Goal: Information Seeking & Learning: Compare options

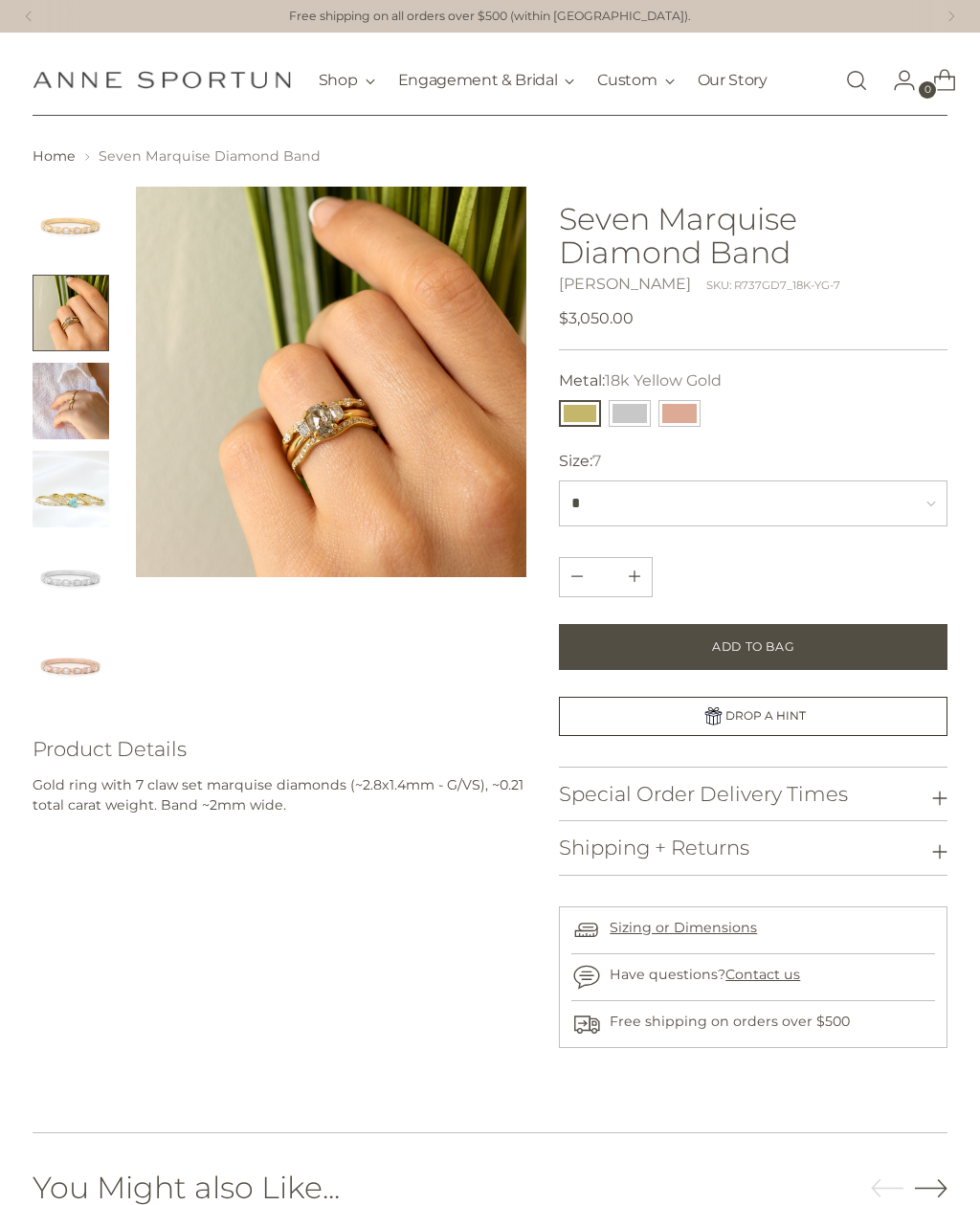
click at [91, 411] on img "Change image to image 3" at bounding box center [71, 401] width 77 height 77
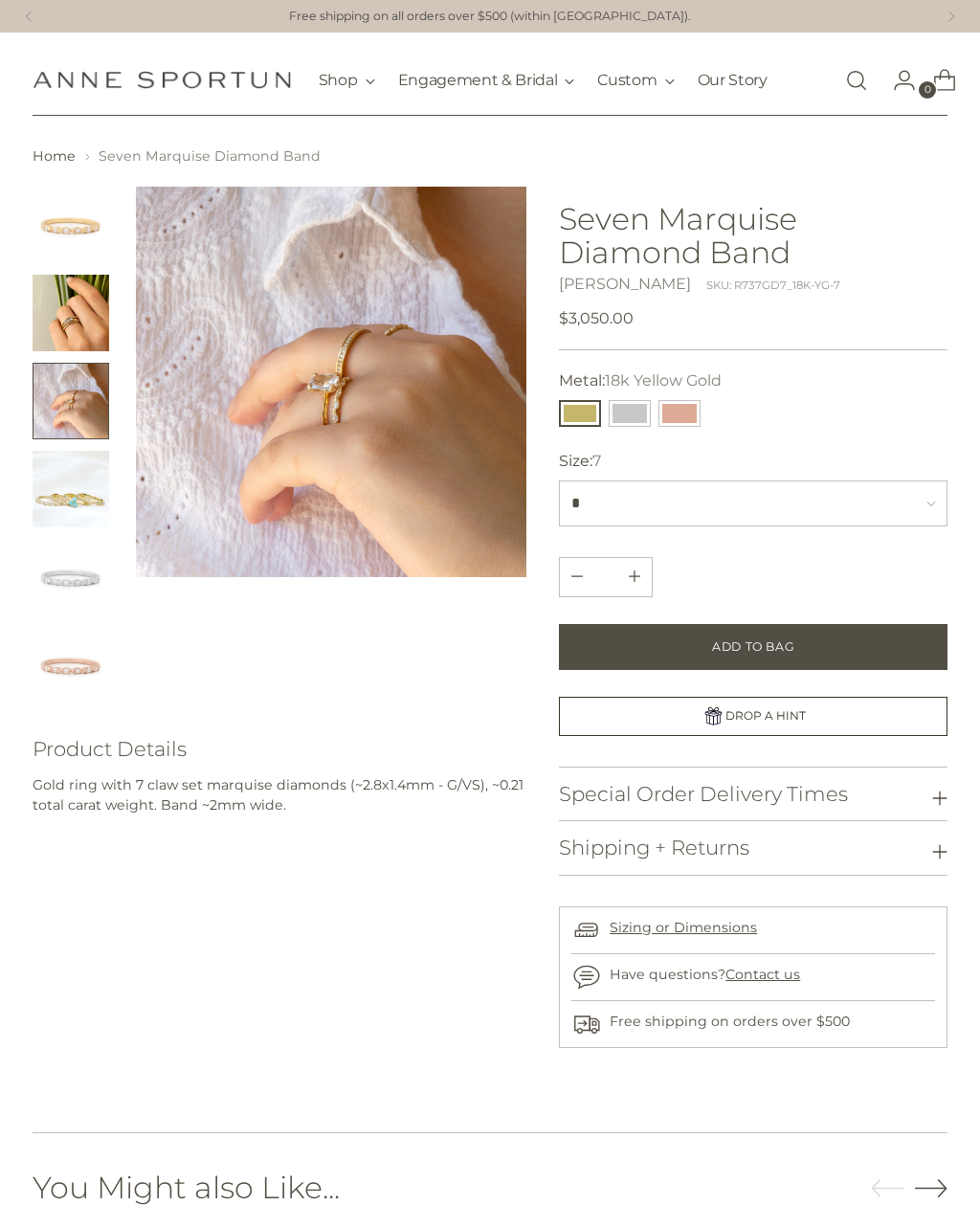
click at [71, 230] on img "Change image to image 1" at bounding box center [71, 225] width 77 height 77
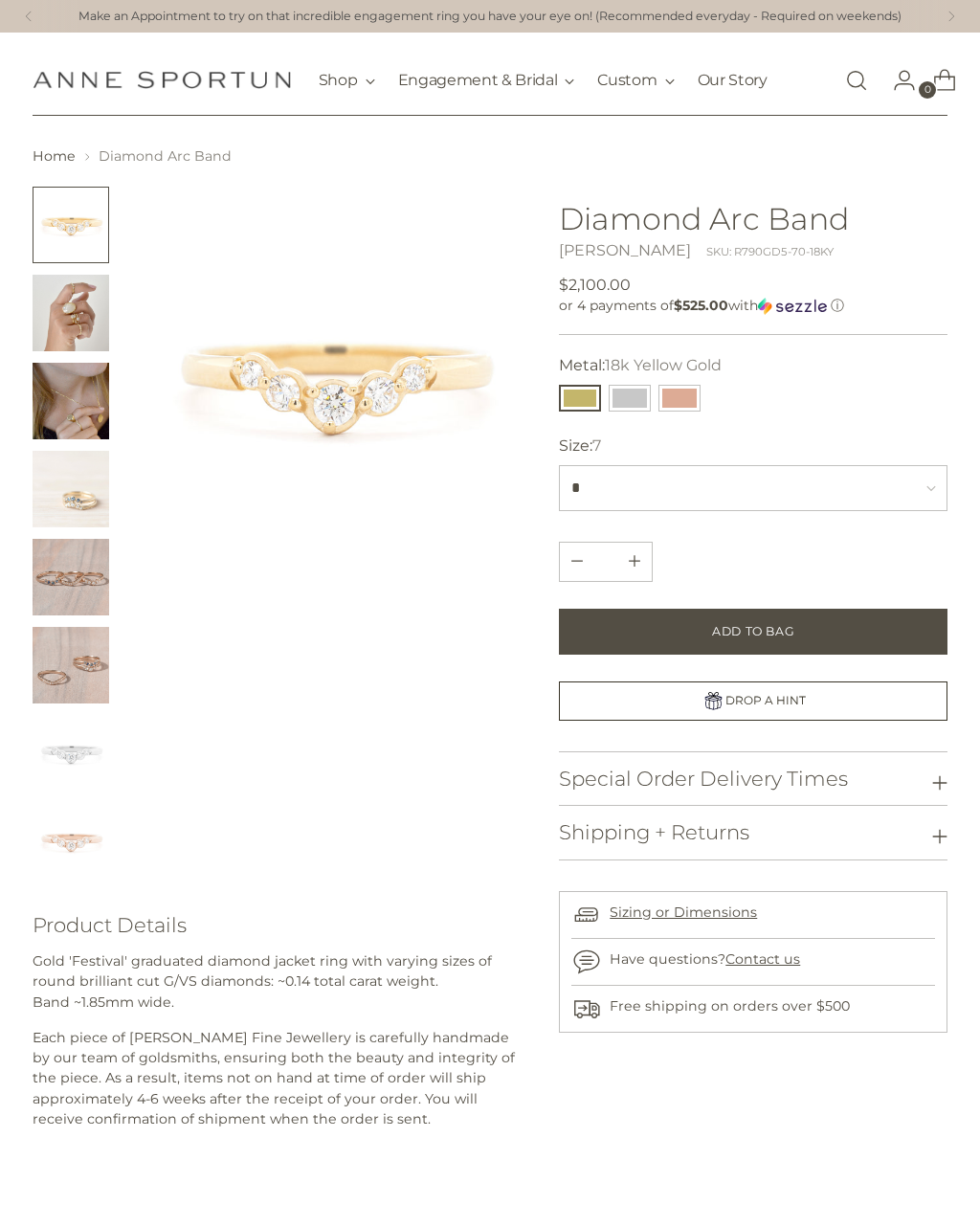
click at [83, 321] on img "Change image to image 2" at bounding box center [71, 313] width 77 height 77
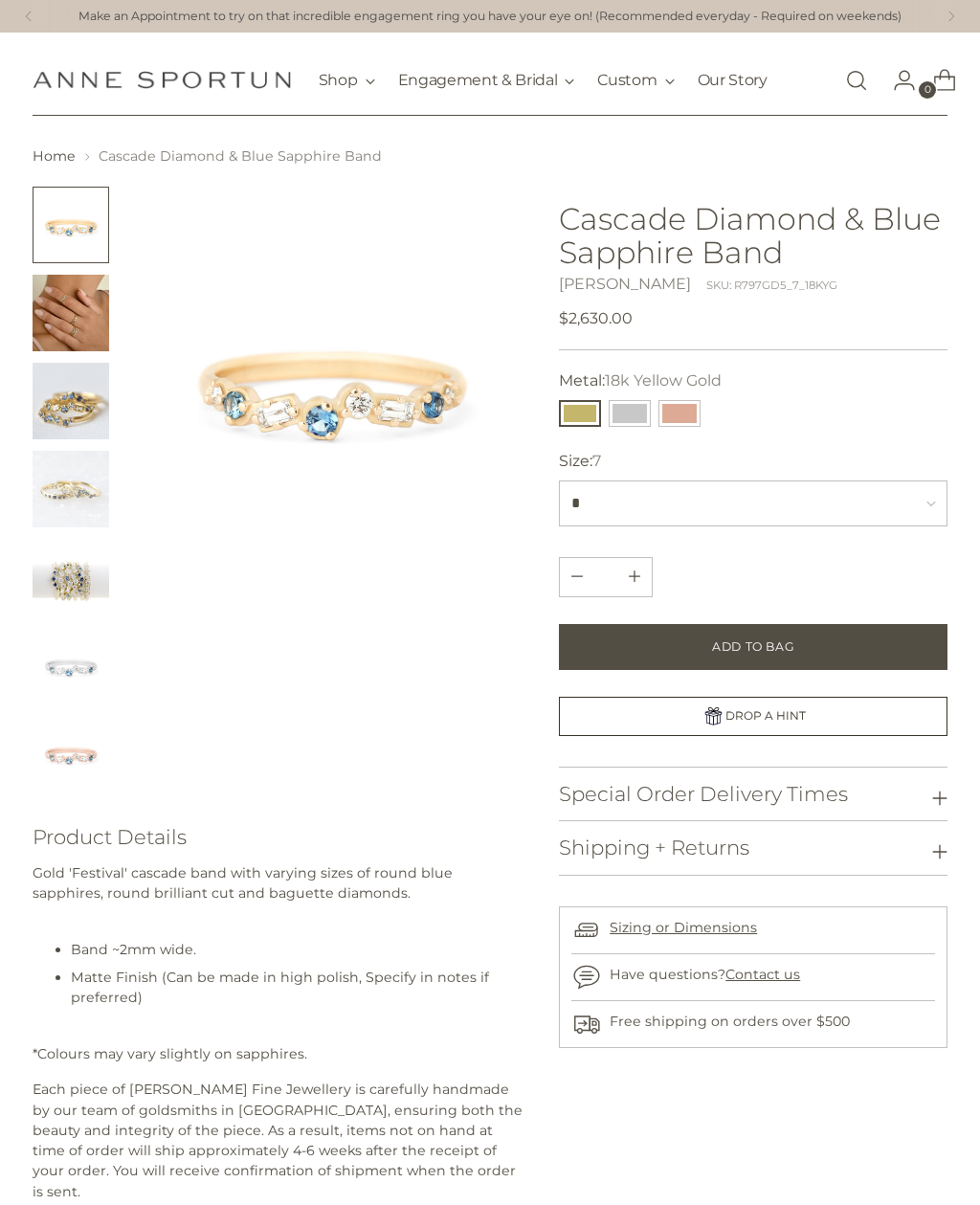
click at [81, 303] on img "Change image to image 2" at bounding box center [71, 313] width 77 height 77
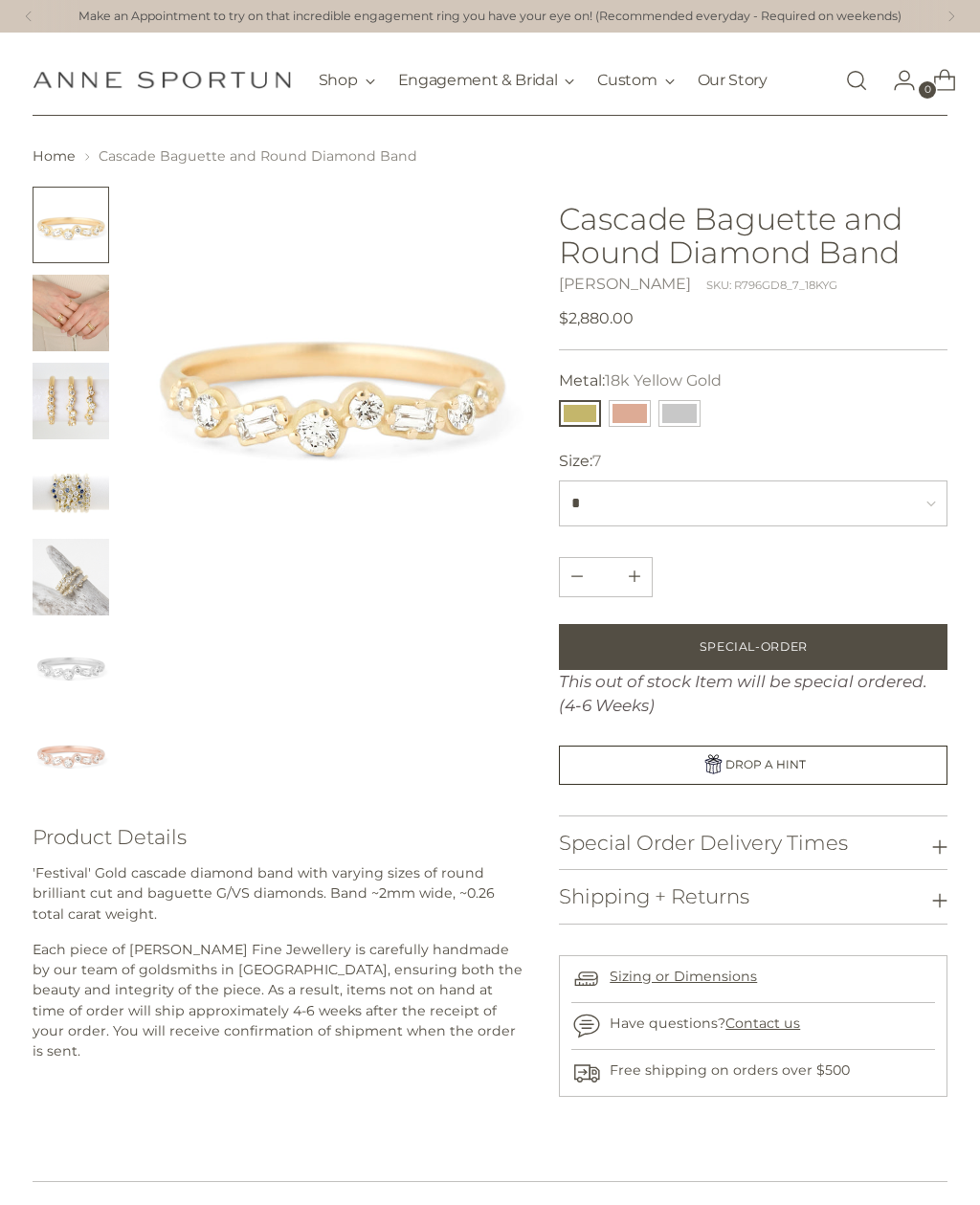
click at [65, 344] on img "Change image to image 2" at bounding box center [71, 313] width 77 height 77
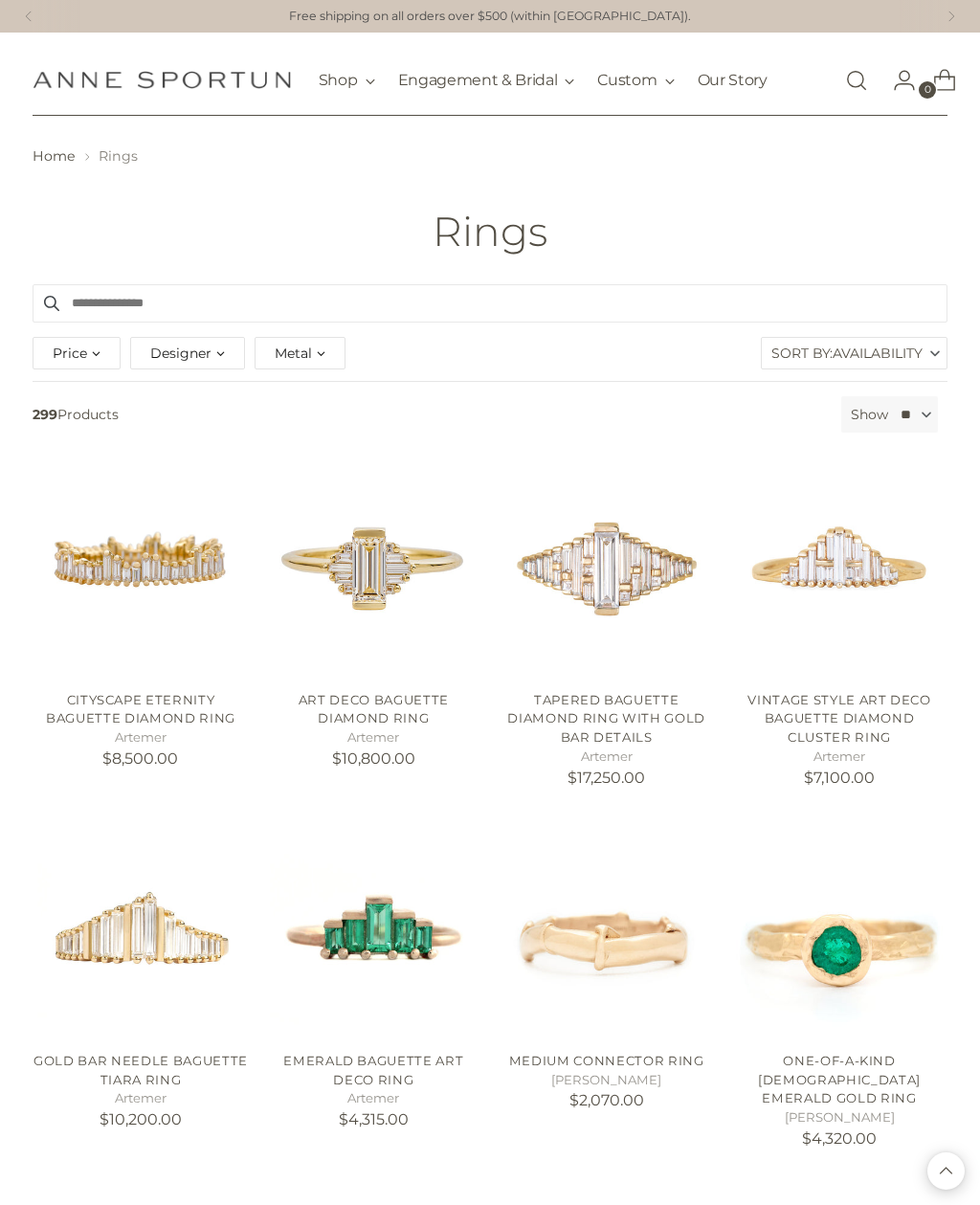
scroll to position [6037, 0]
